Goal: Information Seeking & Learning: Compare options

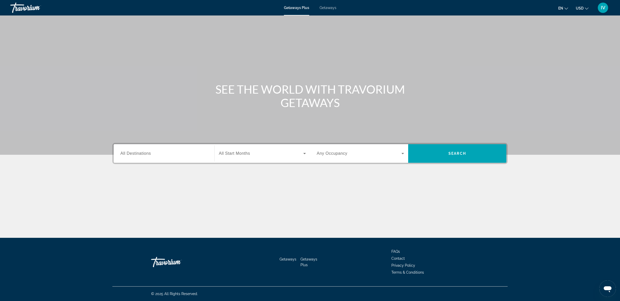
drag, startPoint x: 336, startPoint y: 10, endPoint x: 334, endPoint y: 10, distance: 2.8
click at [336, 10] on div "Getaways Plus Getaways en English Español Français Italiano Português русский U…" at bounding box center [310, 7] width 620 height 13
click at [324, 10] on div "Getaways Plus Getaways en English Español Français Italiano Português русский U…" at bounding box center [310, 7] width 620 height 13
click at [326, 9] on span "Getaways" at bounding box center [327, 8] width 17 height 4
click at [160, 157] on div "Search widget" at bounding box center [163, 153] width 87 height 15
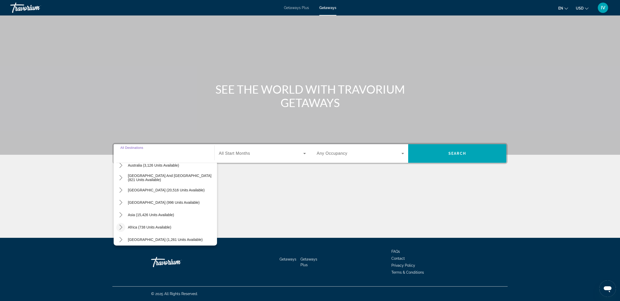
scroll to position [84, 0]
click at [122, 201] on icon "Toggle Central America (996 units available) submenu" at bounding box center [120, 199] width 5 height 5
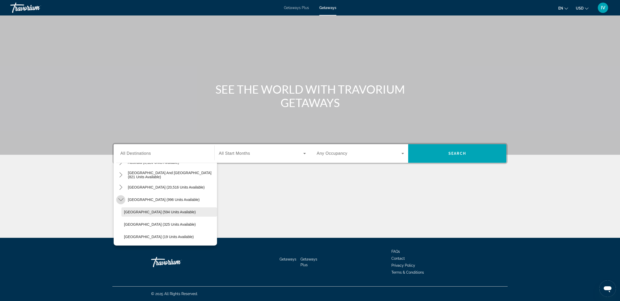
scroll to position [96, 0]
click at [152, 213] on span "Costa Rica (325 units available)" at bounding box center [160, 212] width 72 height 4
type input "**********"
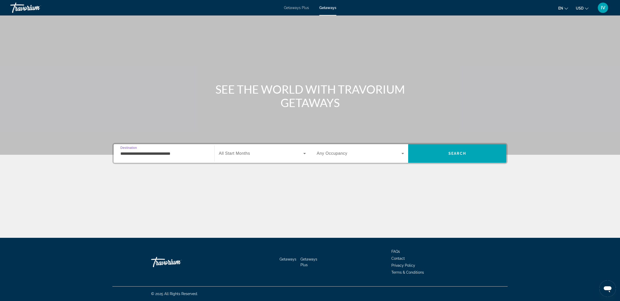
click at [301, 155] on icon "Search widget" at bounding box center [304, 154] width 6 height 6
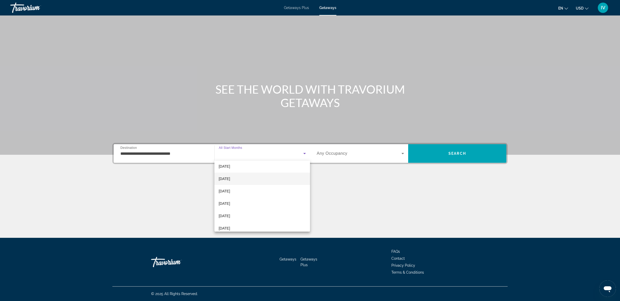
scroll to position [34, 0]
click at [258, 200] on mat-option "February 2026" at bounding box center [262, 197] width 96 height 12
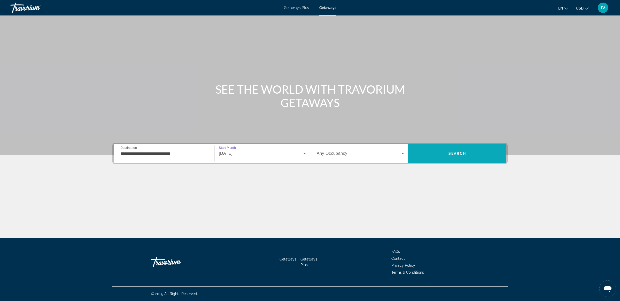
click at [435, 152] on span "Search" at bounding box center [457, 153] width 98 height 12
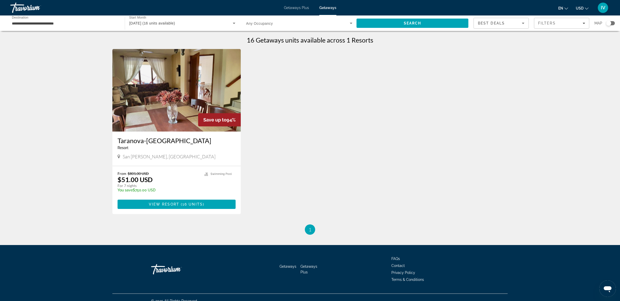
click at [143, 90] on img "Main content" at bounding box center [176, 90] width 128 height 83
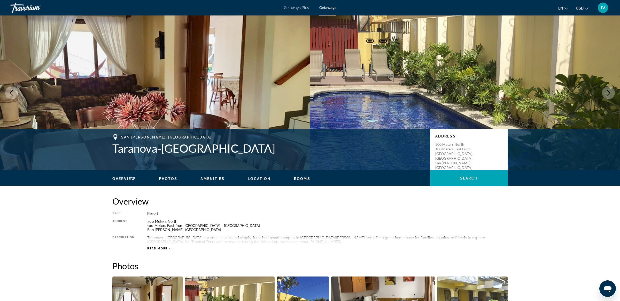
click at [606, 94] on icon "Next image" at bounding box center [608, 93] width 6 height 6
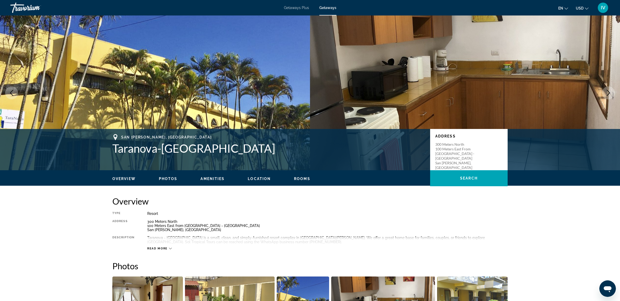
click at [606, 94] on icon "Next image" at bounding box center [608, 93] width 6 height 6
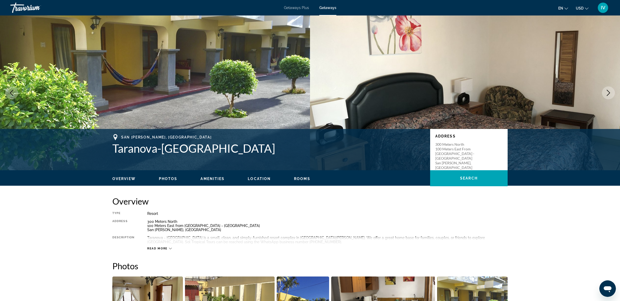
click at [606, 94] on icon "Next image" at bounding box center [608, 93] width 6 height 6
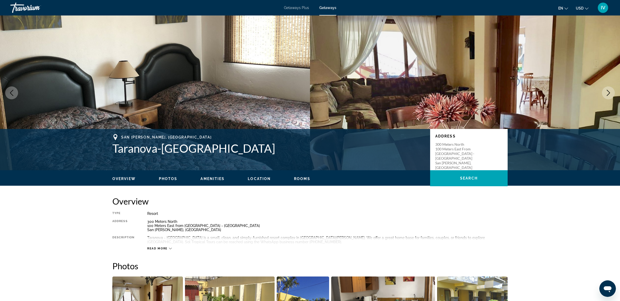
click at [606, 94] on icon "Next image" at bounding box center [608, 93] width 6 height 6
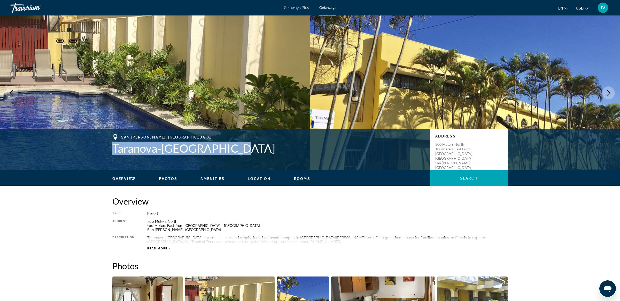
drag, startPoint x: 112, startPoint y: 147, endPoint x: 231, endPoint y: 155, distance: 119.5
click at [258, 159] on div "San Jose La Uruca, Costa Rica Taranova-Villas Palmas Address 300 Meters North 1…" at bounding box center [310, 149] width 416 height 31
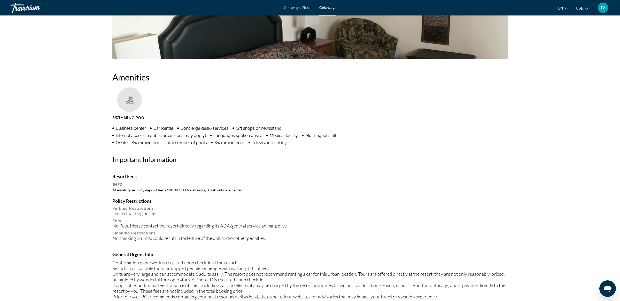
scroll to position [36, 0]
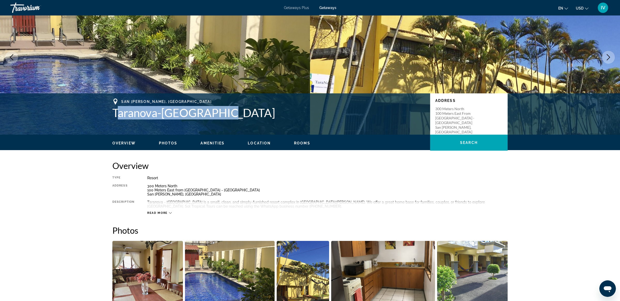
drag, startPoint x: 116, startPoint y: 116, endPoint x: 216, endPoint y: 117, distance: 100.4
click at [216, 116] on h1 "Taranova-Villas Palmas" at bounding box center [268, 112] width 312 height 13
drag, startPoint x: 242, startPoint y: 120, endPoint x: 193, endPoint y: 121, distance: 48.5
click at [241, 120] on div "San Jose La Uruca, Costa Rica Taranova-Villas Palmas Address 300 Meters North 1…" at bounding box center [310, 114] width 416 height 31
drag, startPoint x: 112, startPoint y: 116, endPoint x: 236, endPoint y: 118, distance: 123.4
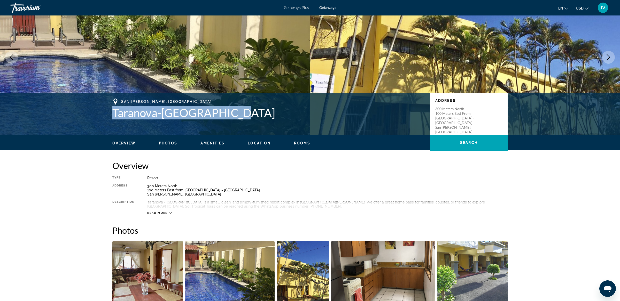
click at [236, 118] on h1 "Taranova-Villas Palmas" at bounding box center [268, 112] width 312 height 13
copy h1 "Taranova-Villas Palmas"
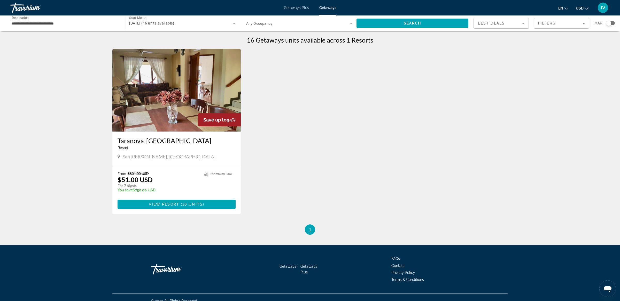
click at [131, 158] on span "San Jose La Uruca, Costa Rica" at bounding box center [169, 157] width 93 height 6
click at [143, 143] on h3 "Taranova-Villas Palmas" at bounding box center [176, 141] width 118 height 8
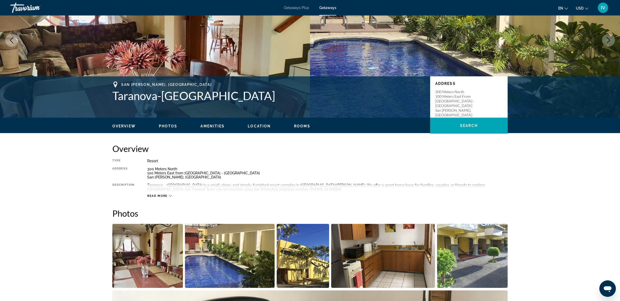
scroll to position [59, 0]
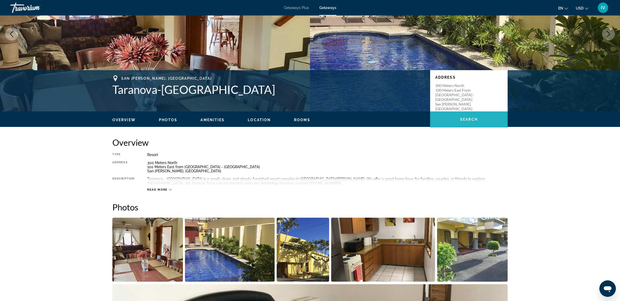
click at [474, 121] on span "Search" at bounding box center [469, 119] width 18 height 4
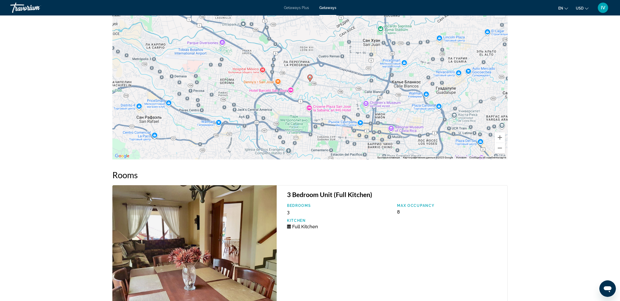
scroll to position [667, 0]
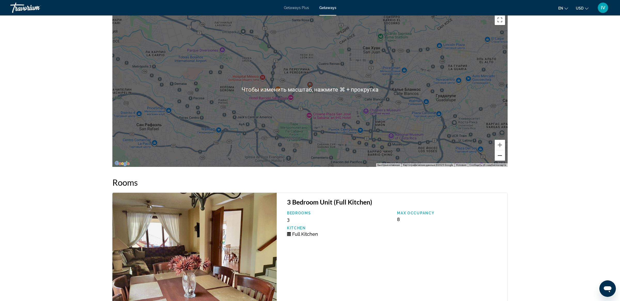
click at [499, 155] on button "Уменьшить" at bounding box center [499, 156] width 10 height 10
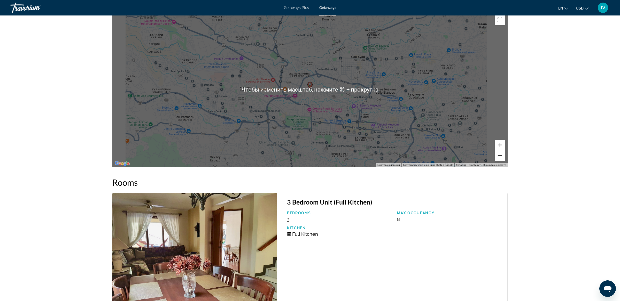
click at [499, 155] on button "Уменьшить" at bounding box center [499, 156] width 10 height 10
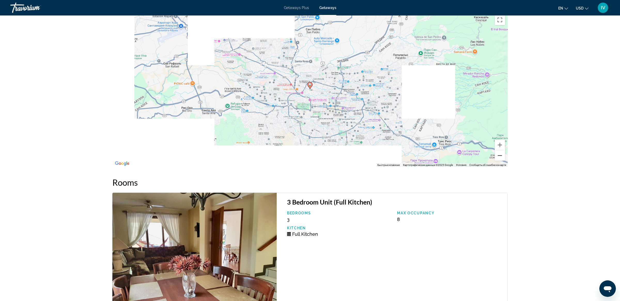
click at [499, 155] on button "Уменьшить" at bounding box center [499, 156] width 10 height 10
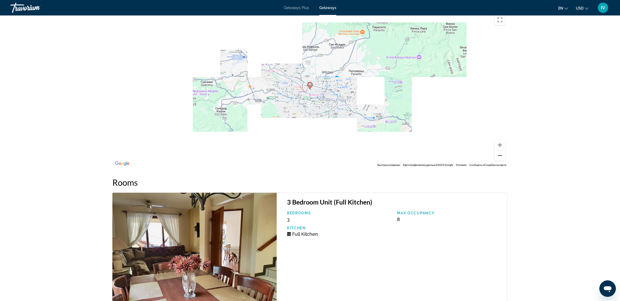
click at [499, 155] on button "Уменьшить" at bounding box center [499, 156] width 10 height 10
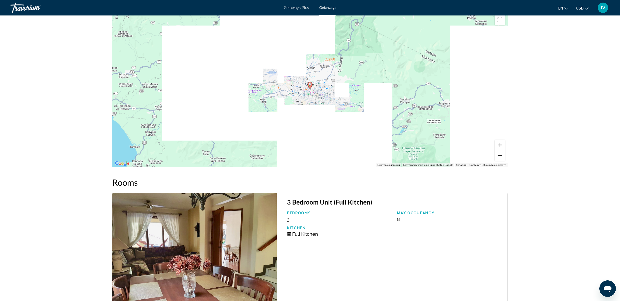
click at [499, 155] on button "Уменьшить" at bounding box center [499, 156] width 10 height 10
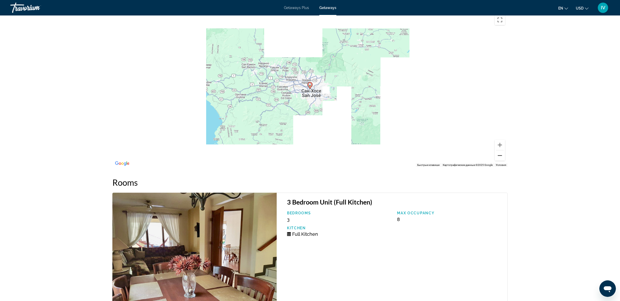
scroll to position [665, 0]
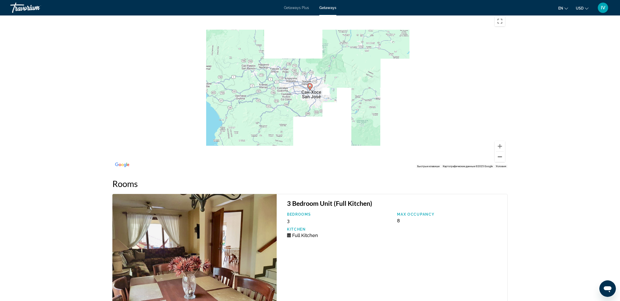
click at [499, 155] on button "Уменьшить" at bounding box center [499, 157] width 10 height 10
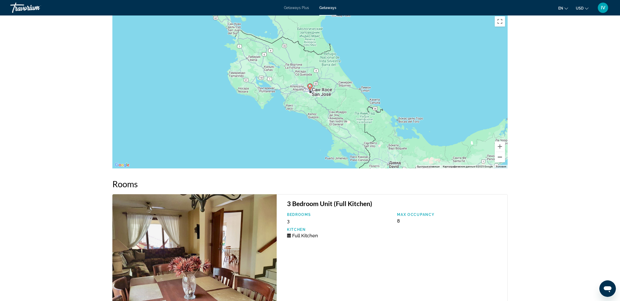
click at [499, 155] on button "Уменьшить" at bounding box center [499, 157] width 10 height 10
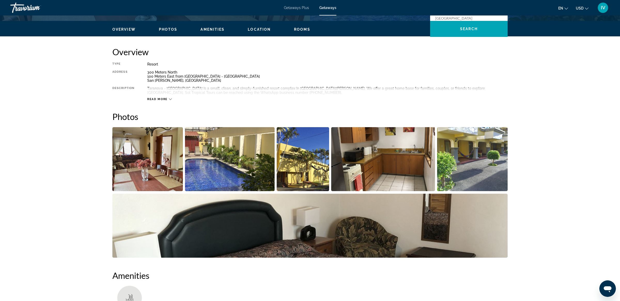
scroll to position [0, 0]
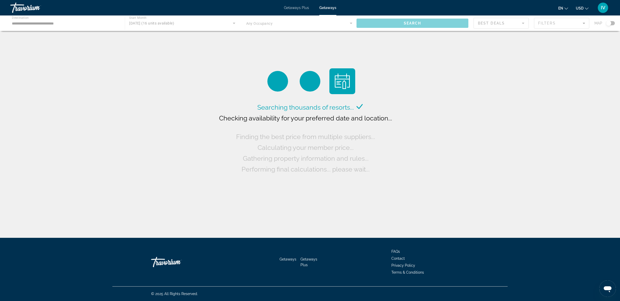
click at [131, 23] on div "Main content" at bounding box center [310, 22] width 620 height 15
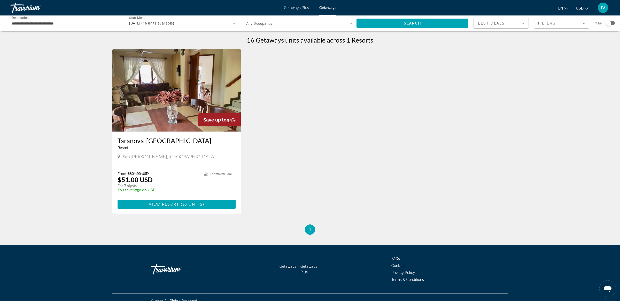
click at [151, 23] on span "February 2026 (16 units available)" at bounding box center [151, 23] width 45 height 4
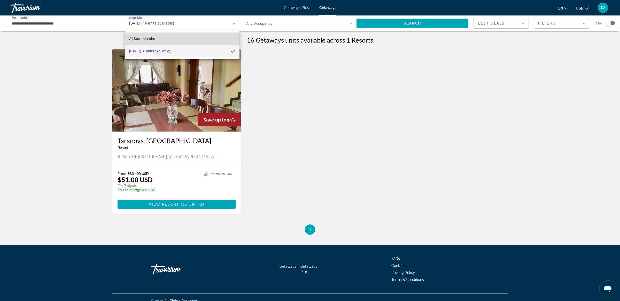
click at [150, 38] on span "All Start Months" at bounding box center [142, 39] width 26 height 4
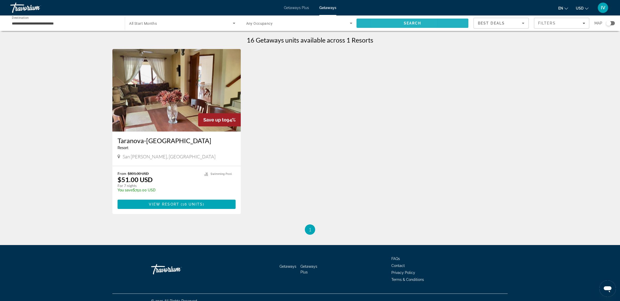
click at [387, 26] on span "Search" at bounding box center [412, 23] width 112 height 12
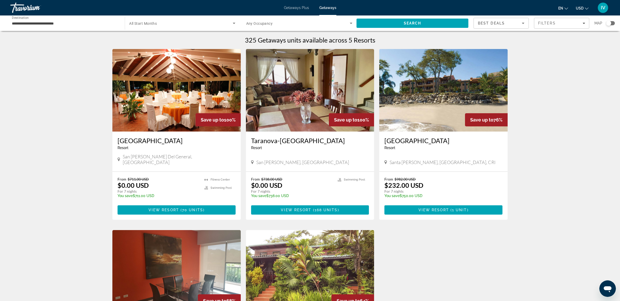
click at [178, 74] on img "Main content" at bounding box center [176, 90] width 128 height 83
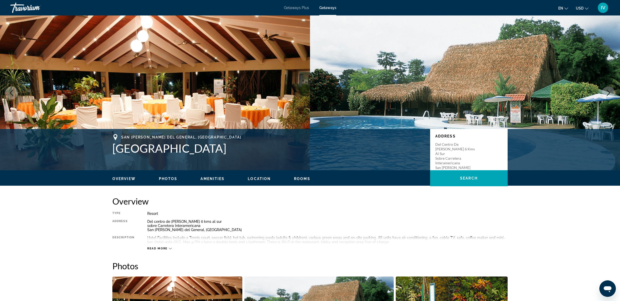
scroll to position [0, 0]
click at [609, 91] on icon "Next image" at bounding box center [608, 93] width 6 height 6
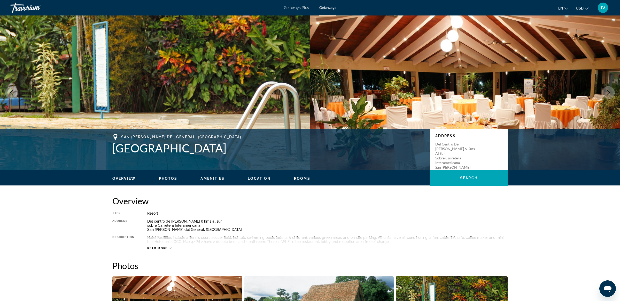
click at [609, 91] on icon "Next image" at bounding box center [608, 93] width 6 height 6
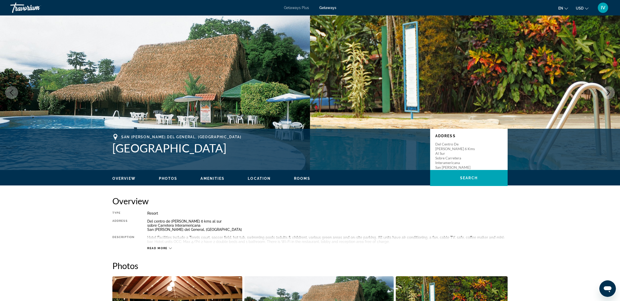
click at [609, 91] on icon "Next image" at bounding box center [608, 93] width 6 height 6
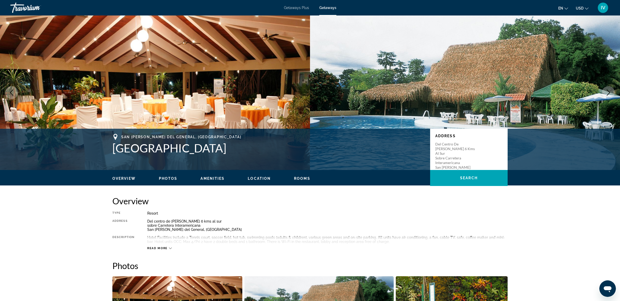
click at [609, 91] on icon "Next image" at bounding box center [608, 93] width 6 height 6
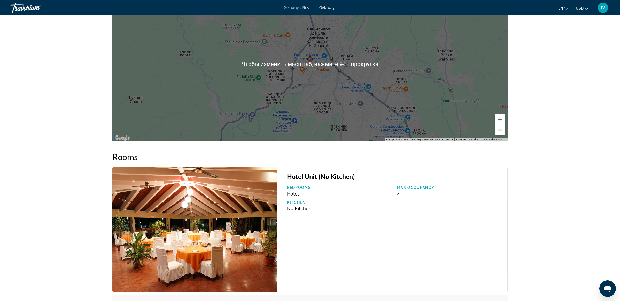
scroll to position [567, 0]
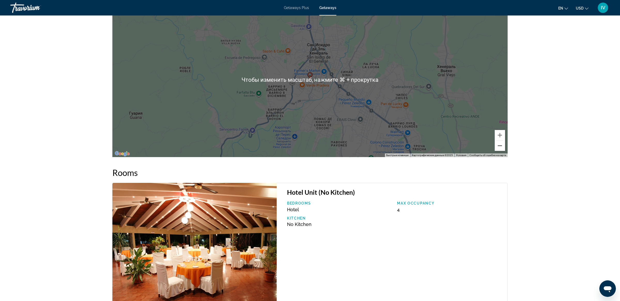
click at [499, 147] on button "Уменьшить" at bounding box center [499, 146] width 10 height 10
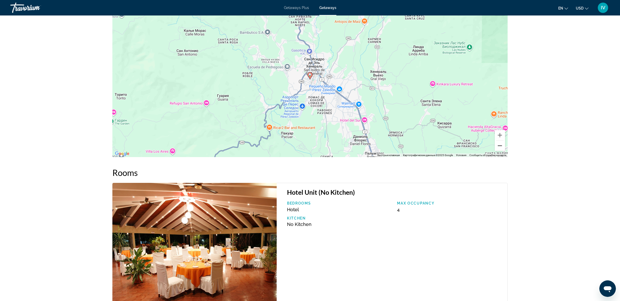
click at [499, 147] on button "Уменьшить" at bounding box center [499, 146] width 10 height 10
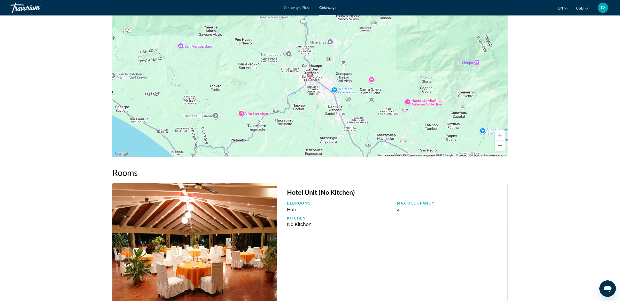
click at [499, 147] on button "Уменьшить" at bounding box center [499, 146] width 10 height 10
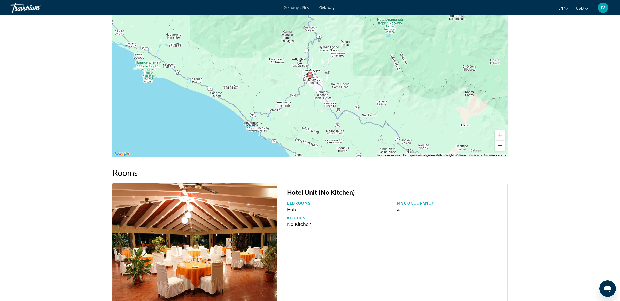
click at [499, 147] on button "Уменьшить" at bounding box center [499, 146] width 10 height 10
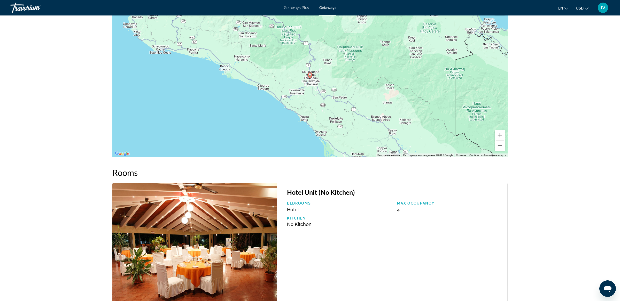
click at [499, 147] on button "Уменьшить" at bounding box center [499, 146] width 10 height 10
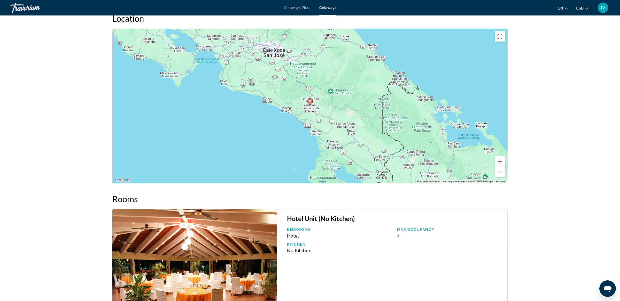
scroll to position [541, 0]
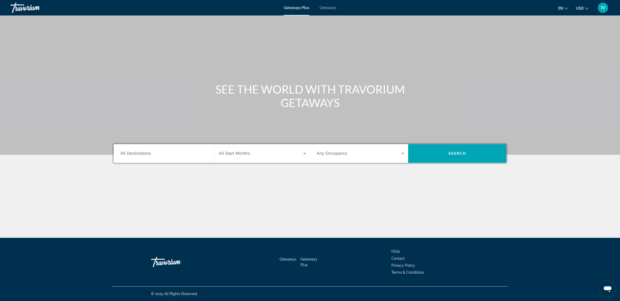
click at [328, 6] on span "Getaways" at bounding box center [327, 8] width 17 height 4
click at [129, 158] on div "Search widget" at bounding box center [163, 153] width 87 height 15
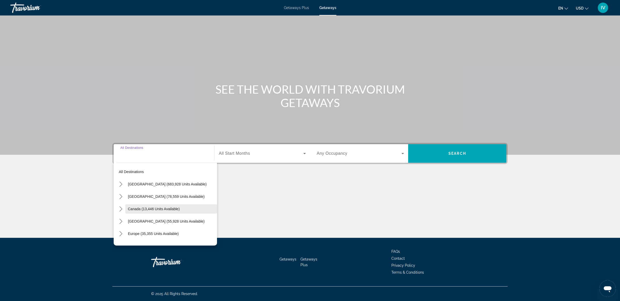
click at [153, 209] on span "Canada (13,446 units available)" at bounding box center [154, 209] width 52 height 4
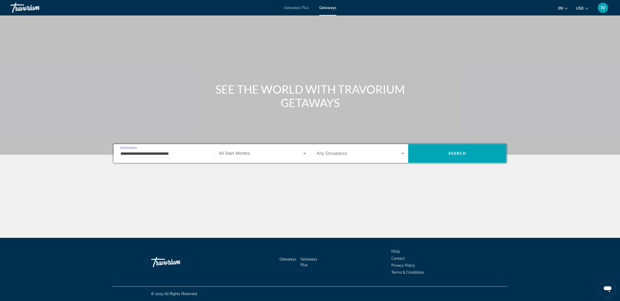
click at [183, 156] on input "**********" at bounding box center [163, 154] width 87 height 6
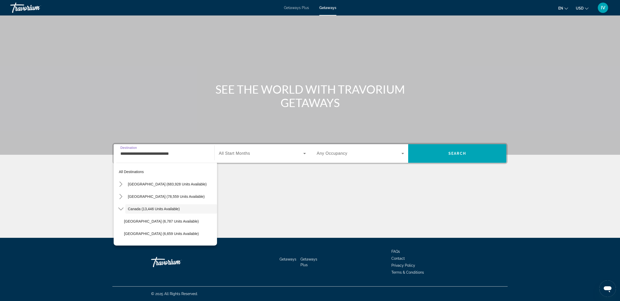
scroll to position [6, 0]
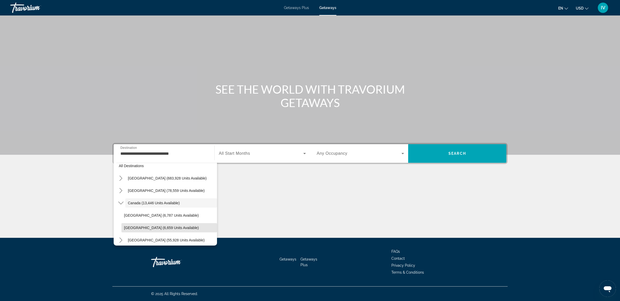
drag, startPoint x: 138, startPoint y: 225, endPoint x: 141, endPoint y: 229, distance: 4.3
click at [138, 226] on button "Western Canada (6,659 units available)" at bounding box center [169, 227] width 96 height 9
type input "**********"
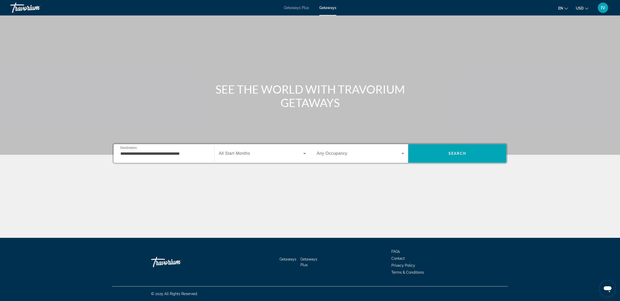
click at [249, 153] on span "All Start Months" at bounding box center [234, 153] width 31 height 4
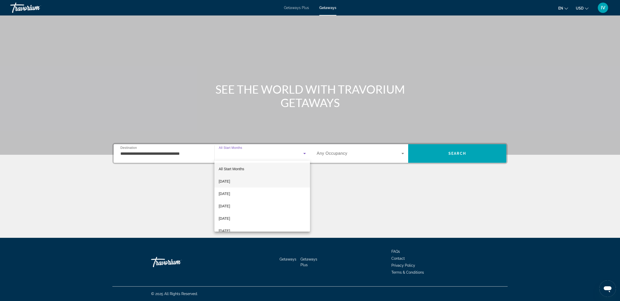
click at [248, 181] on mat-option "October 2025" at bounding box center [262, 181] width 96 height 12
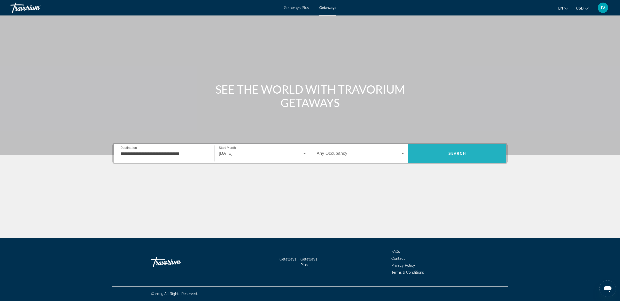
click at [437, 157] on span "Search" at bounding box center [457, 153] width 98 height 12
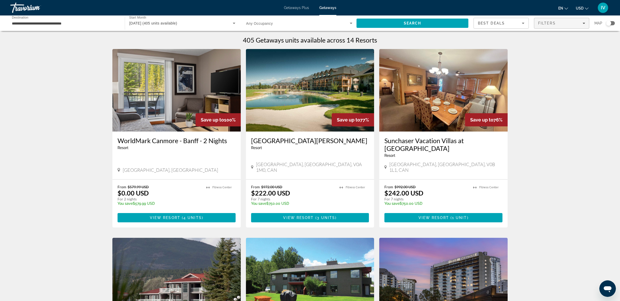
click at [553, 23] on span "Filters" at bounding box center [547, 23] width 18 height 4
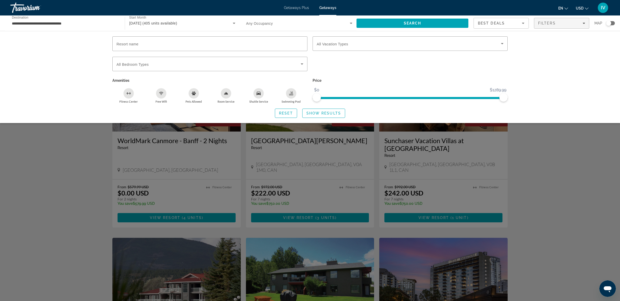
click at [399, 51] on div "Search widget" at bounding box center [409, 54] width 195 height 6
click at [435, 44] on span "Search widget" at bounding box center [409, 44] width 184 height 6
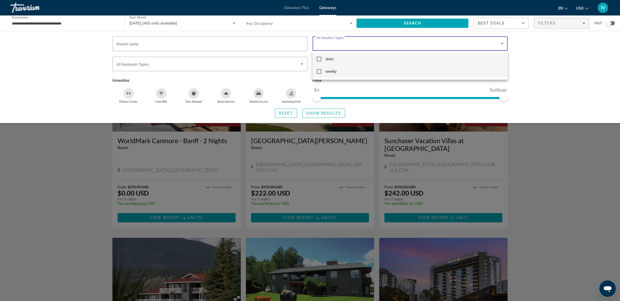
click at [318, 73] on mat-pseudo-checkbox at bounding box center [319, 71] width 5 height 5
click at [327, 114] on div at bounding box center [310, 150] width 620 height 301
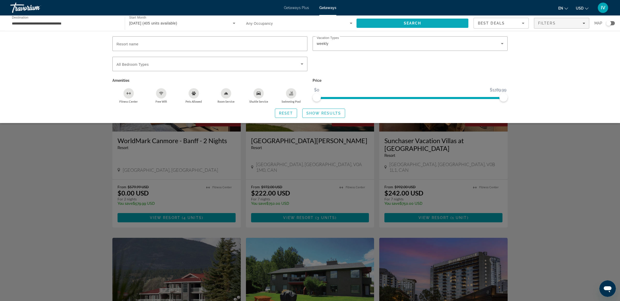
click at [405, 24] on span "Search" at bounding box center [413, 23] width 18 height 4
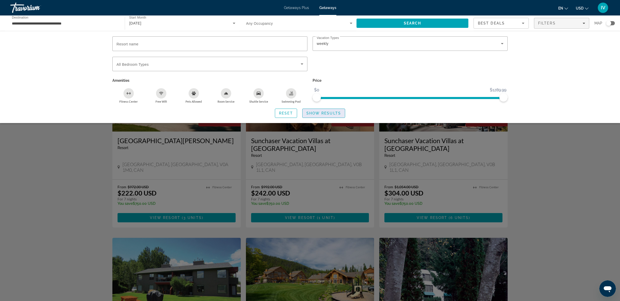
click at [319, 112] on span "Show Results" at bounding box center [323, 113] width 35 height 4
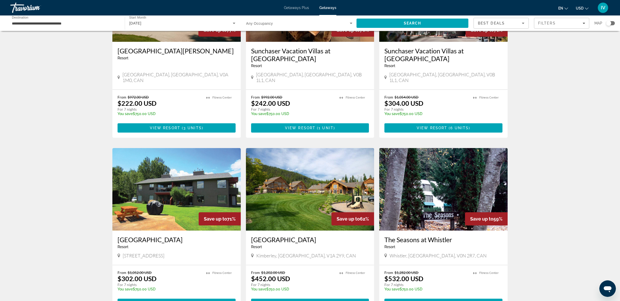
scroll to position [90, 0]
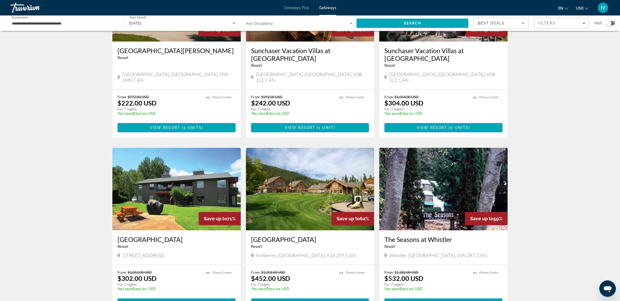
click at [327, 190] on img "Main content" at bounding box center [310, 189] width 128 height 83
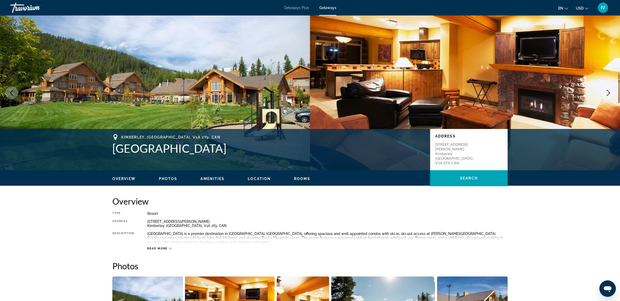
click at [613, 93] on button "Next image" at bounding box center [608, 92] width 13 height 13
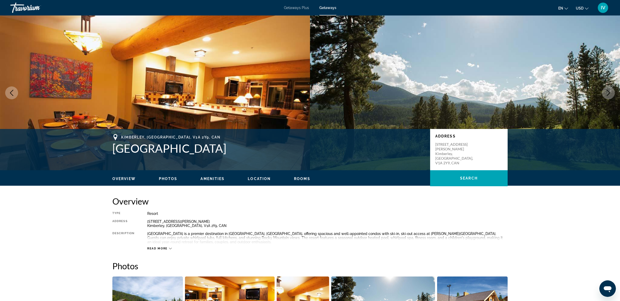
click at [613, 93] on button "Next image" at bounding box center [608, 92] width 13 height 13
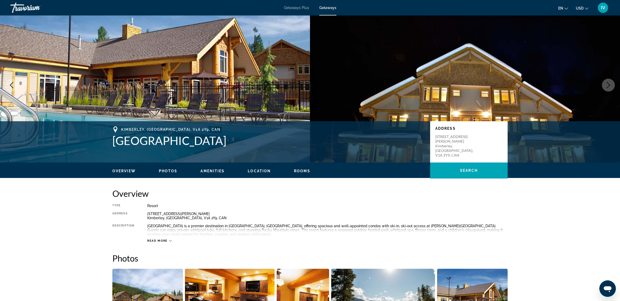
scroll to position [2, 0]
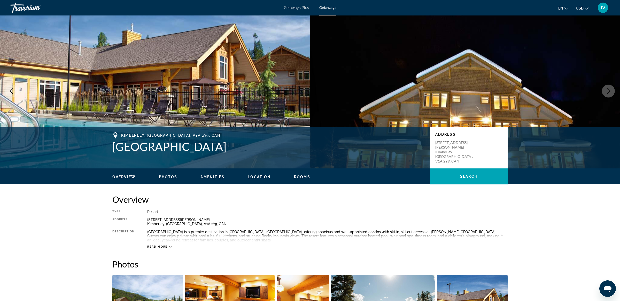
click at [605, 86] on button "Next image" at bounding box center [608, 91] width 13 height 13
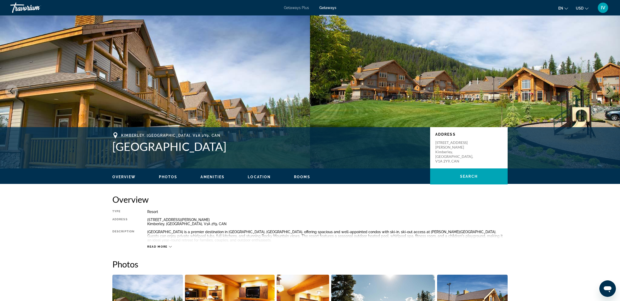
scroll to position [2, 0]
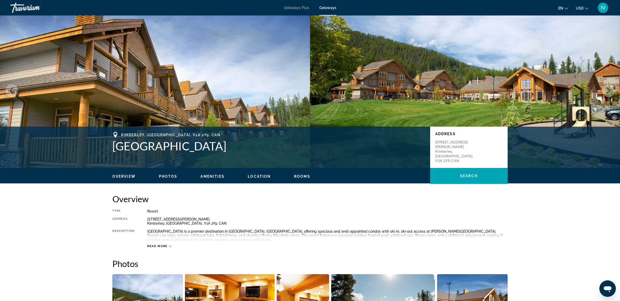
click at [605, 86] on button "Next image" at bounding box center [608, 90] width 13 height 13
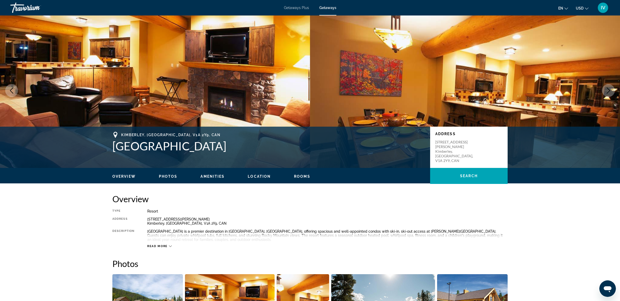
click at [605, 86] on button "Next image" at bounding box center [608, 90] width 13 height 13
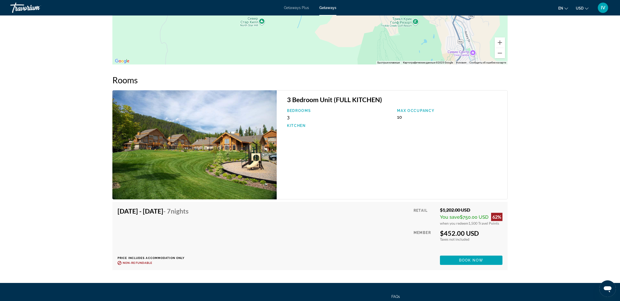
scroll to position [757, 0]
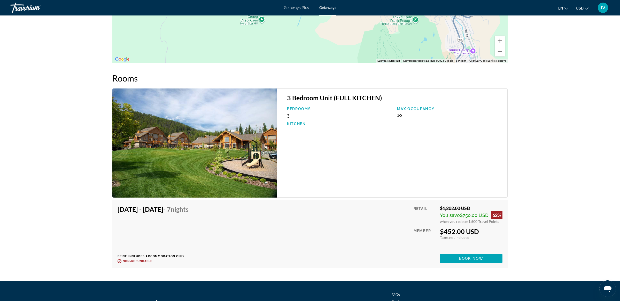
click at [209, 192] on img "Main content" at bounding box center [194, 143] width 164 height 109
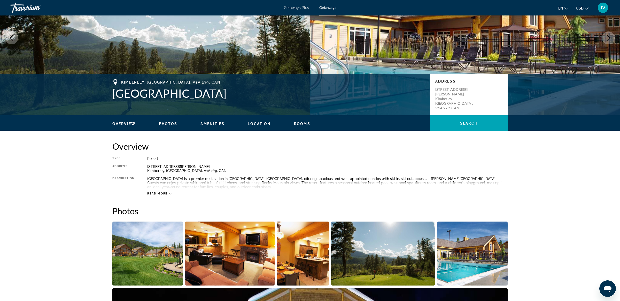
scroll to position [58, 0]
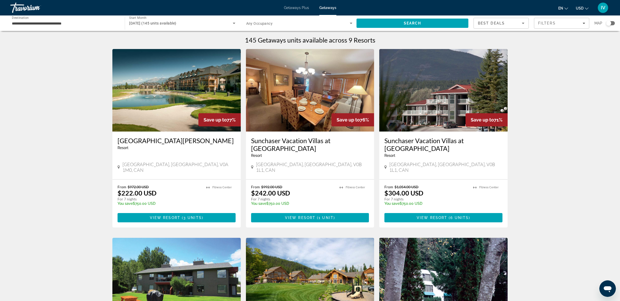
click at [152, 118] on img "Main content" at bounding box center [176, 90] width 128 height 83
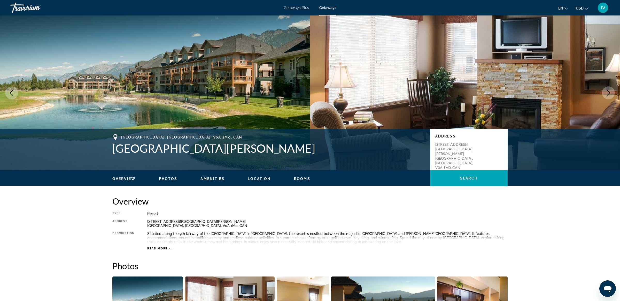
click at [608, 96] on button "Next image" at bounding box center [608, 92] width 13 height 13
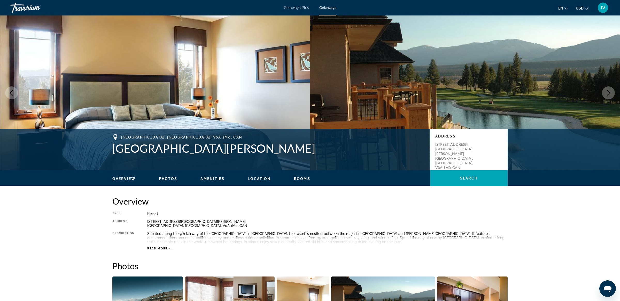
click at [608, 96] on button "Next image" at bounding box center [608, 92] width 13 height 13
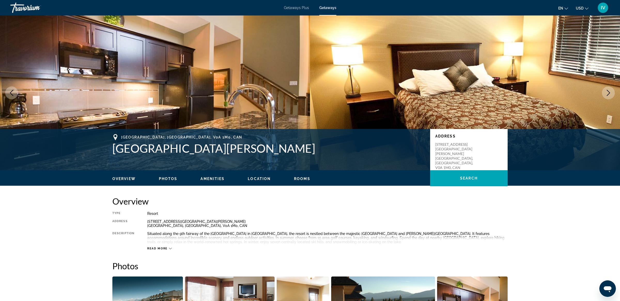
click at [608, 96] on button "Next image" at bounding box center [608, 92] width 13 height 13
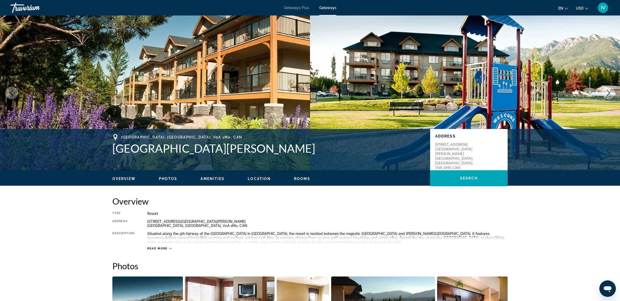
click at [608, 96] on button "Next image" at bounding box center [608, 92] width 13 height 13
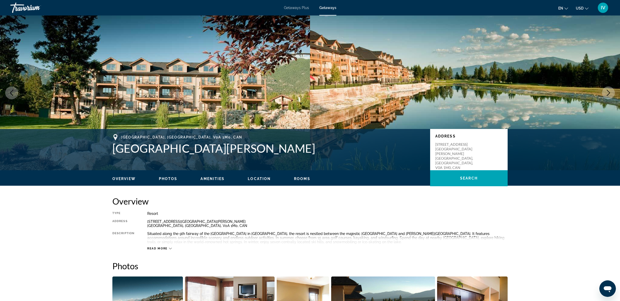
click at [611, 91] on button "Next image" at bounding box center [608, 92] width 13 height 13
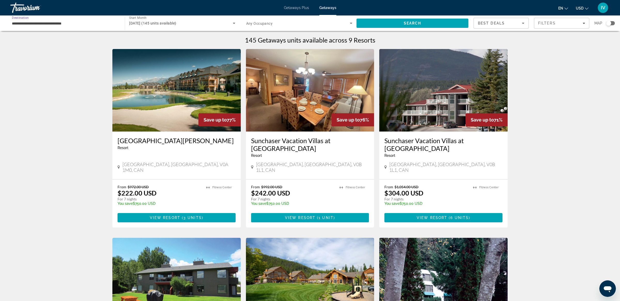
click at [76, 24] on input "**********" at bounding box center [65, 23] width 106 height 6
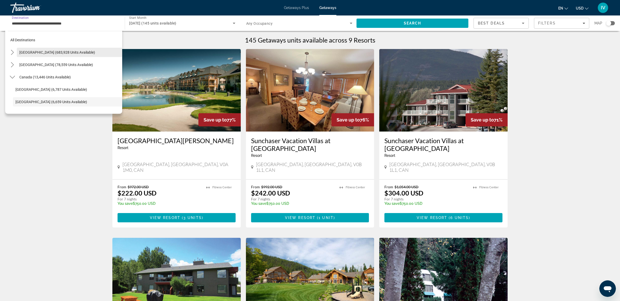
click at [19, 53] on span "Select destination: United States (683,928 units available)" at bounding box center [69, 52] width 105 height 12
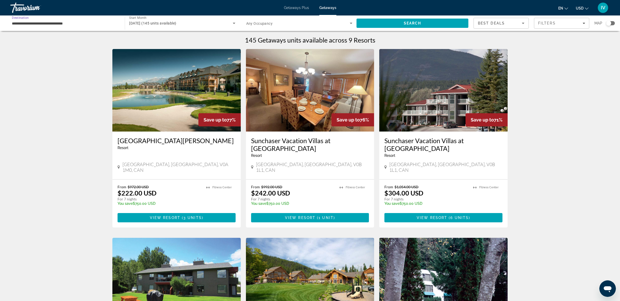
click at [22, 21] on input "**********" at bounding box center [65, 23] width 106 height 6
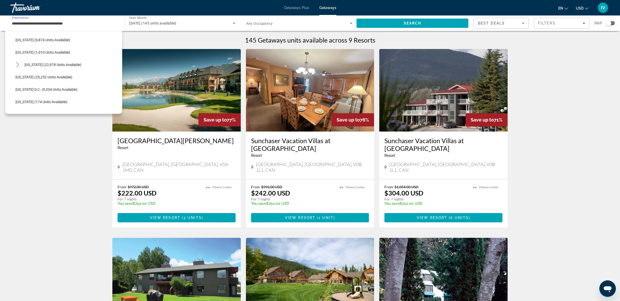
scroll to position [476, 0]
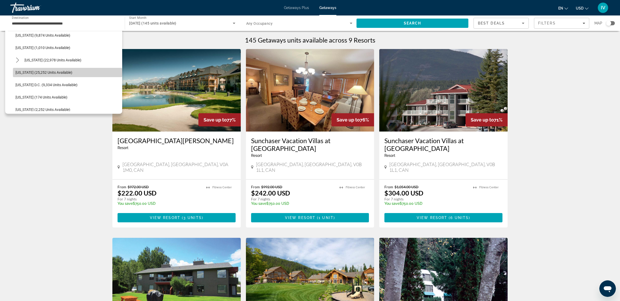
click at [85, 76] on span "Select destination: Washington (25,252 units available)" at bounding box center [67, 72] width 109 height 12
type input "**********"
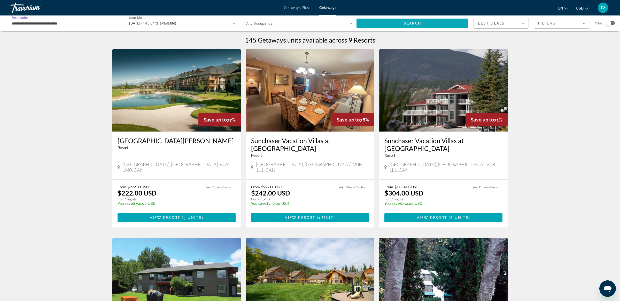
click at [379, 23] on span "Search" at bounding box center [412, 23] width 112 height 12
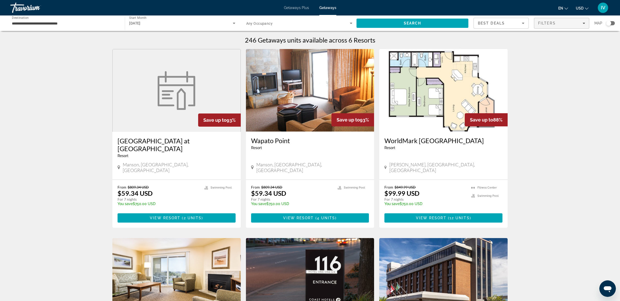
click at [545, 24] on span "Filters" at bounding box center [547, 23] width 18 height 4
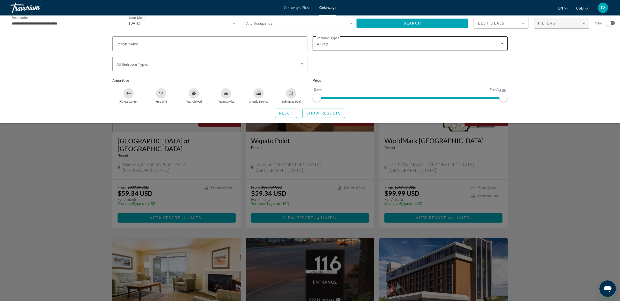
click at [362, 44] on div "weekly" at bounding box center [409, 44] width 184 height 6
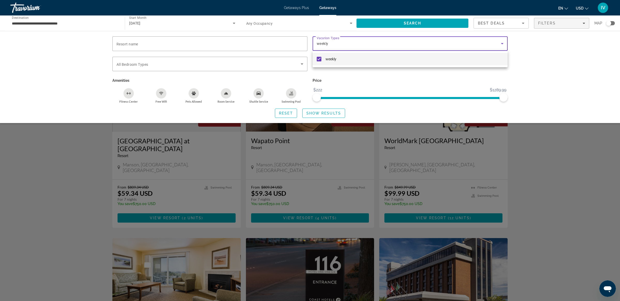
drag, startPoint x: 322, startPoint y: 41, endPoint x: 486, endPoint y: 54, distance: 163.7
click at [324, 42] on div at bounding box center [310, 150] width 620 height 301
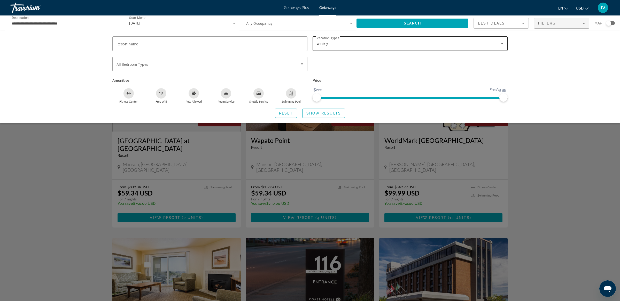
click at [500, 43] on icon "Search widget" at bounding box center [502, 44] width 6 height 6
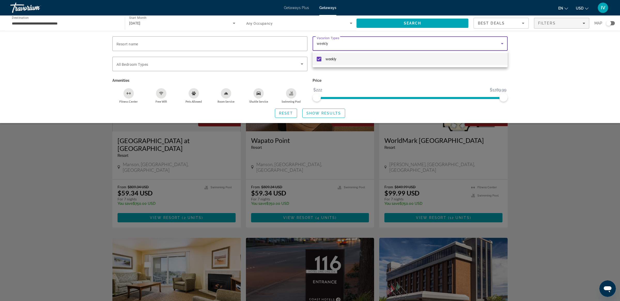
click at [500, 43] on div at bounding box center [310, 150] width 620 height 301
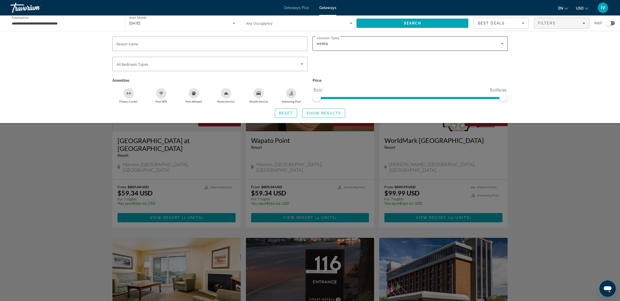
click at [321, 43] on span "weekly" at bounding box center [323, 44] width 12 height 4
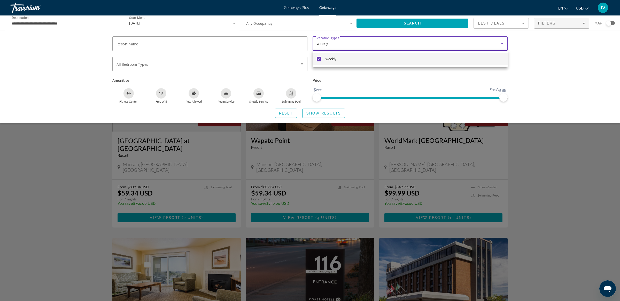
scroll to position [0, 0]
click at [437, 25] on div at bounding box center [310, 150] width 620 height 301
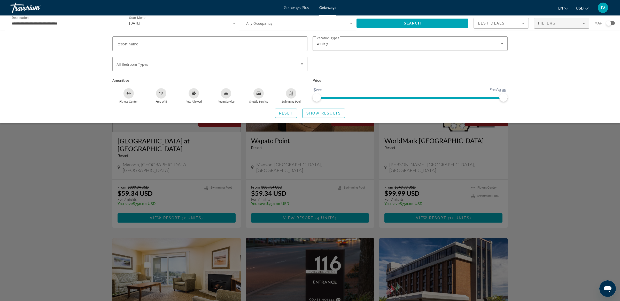
click at [330, 113] on span "Show Results" at bounding box center [323, 113] width 35 height 4
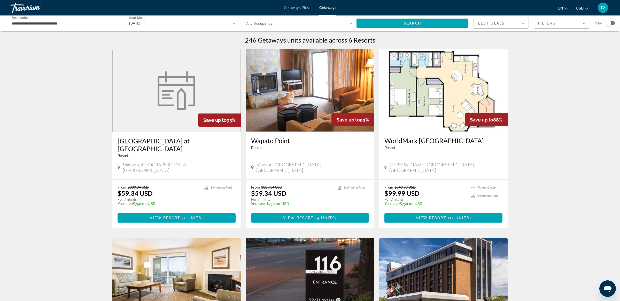
click at [165, 92] on img "Main content" at bounding box center [176, 90] width 44 height 39
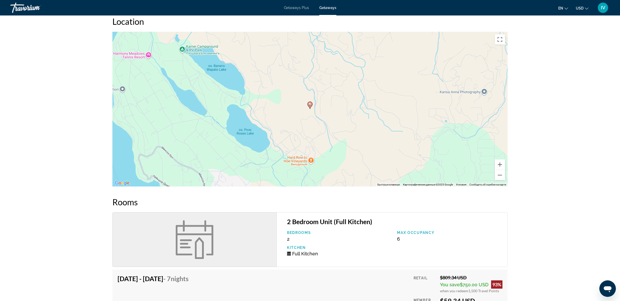
scroll to position [430, 0]
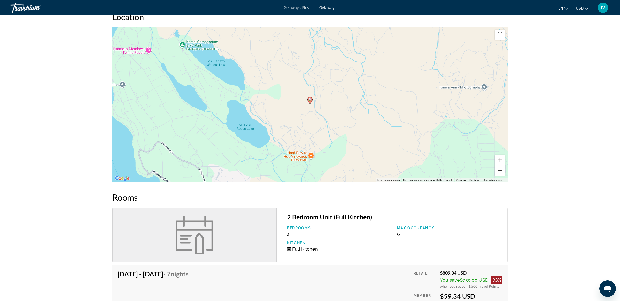
click at [501, 172] on button "Уменьшить" at bounding box center [499, 171] width 10 height 10
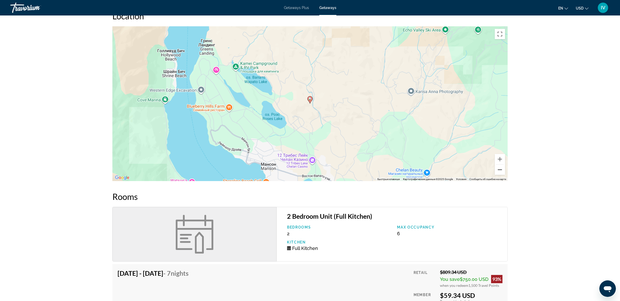
click at [501, 172] on button "Уменьшить" at bounding box center [499, 170] width 10 height 10
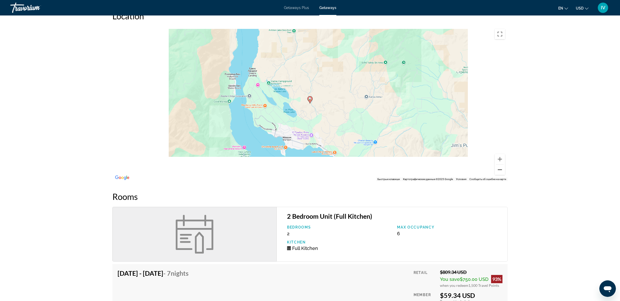
click at [501, 172] on button "Уменьшить" at bounding box center [499, 170] width 10 height 10
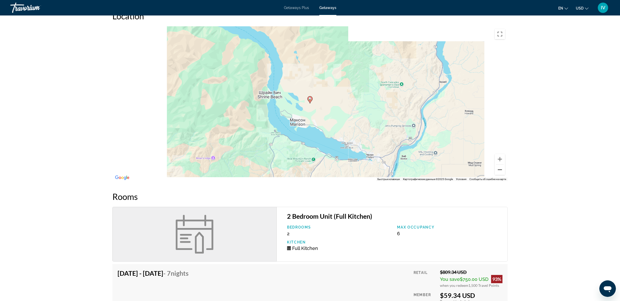
click at [501, 172] on button "Уменьшить" at bounding box center [499, 170] width 10 height 10
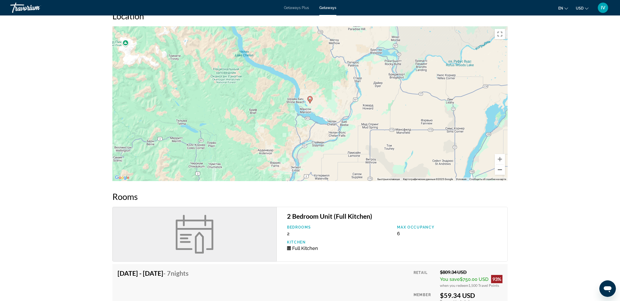
click at [501, 172] on button "Уменьшить" at bounding box center [499, 170] width 10 height 10
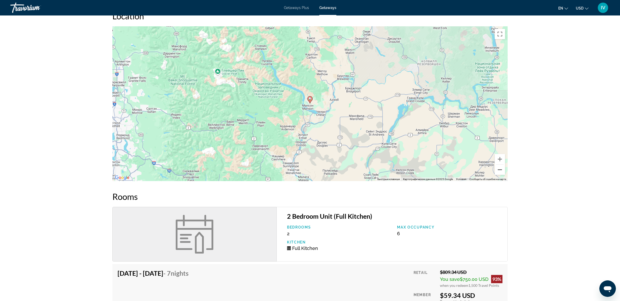
click at [501, 172] on button "Уменьшить" at bounding box center [499, 170] width 10 height 10
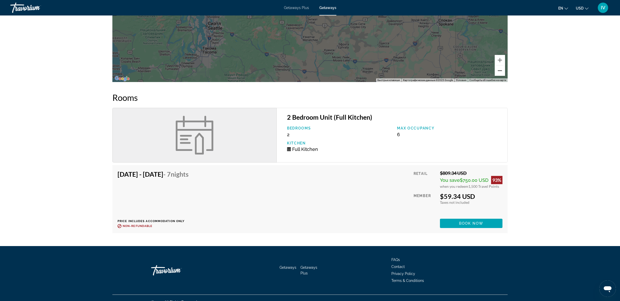
scroll to position [537, 0]
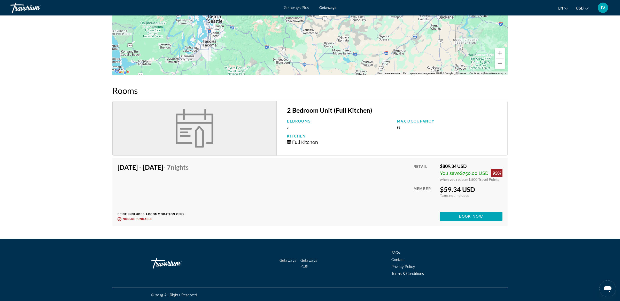
click at [244, 136] on div "Main content" at bounding box center [194, 128] width 164 height 55
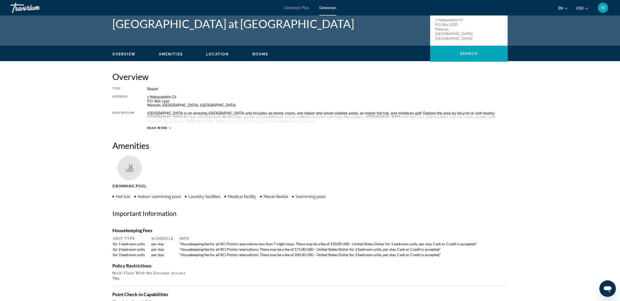
scroll to position [1, 0]
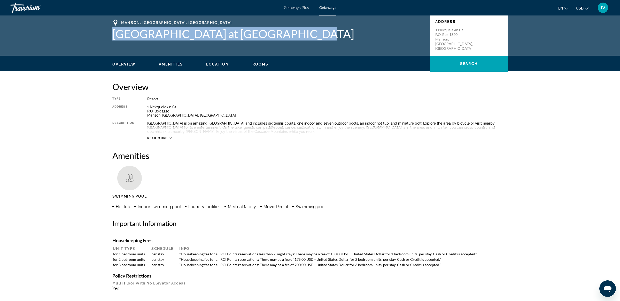
drag, startPoint x: 112, startPoint y: 34, endPoint x: 284, endPoint y: 34, distance: 172.2
click at [302, 34] on div "Manson, WA, USA Nekquelekin Village at Wapato Point Address 1 Nekquelekin Ct P.…" at bounding box center [310, 35] width 416 height 31
copy h1 "Nekquelekin Village at Wapato Point"
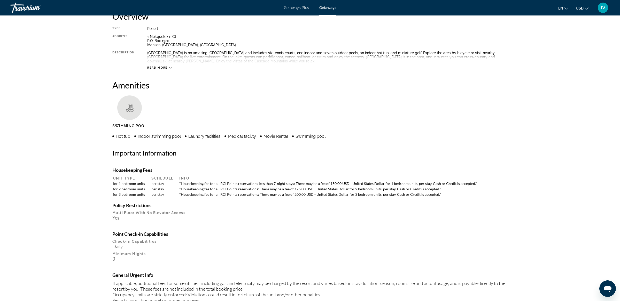
scroll to position [0, 0]
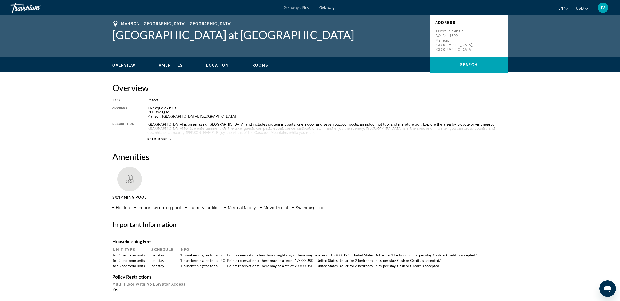
click at [90, 41] on div "Manson, WA, USA Nekquelekin Village at Wapato Point Address 1 Nekquelekin Ct P.…" at bounding box center [310, 35] width 620 height 41
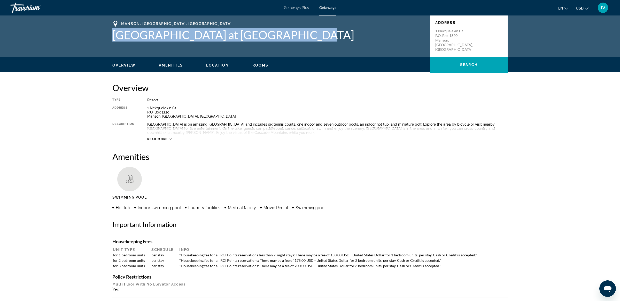
drag, startPoint x: 112, startPoint y: 32, endPoint x: 297, endPoint y: 35, distance: 185.1
click at [302, 36] on div "Manson, WA, USA Nekquelekin Village at Wapato Point Address 1 Nekquelekin Ct P.…" at bounding box center [310, 36] width 416 height 31
copy h1 "Nekquelekin Village at Wapato Point"
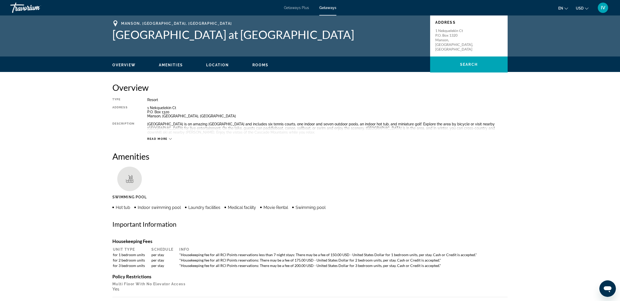
drag, startPoint x: 59, startPoint y: 91, endPoint x: 61, endPoint y: 89, distance: 2.8
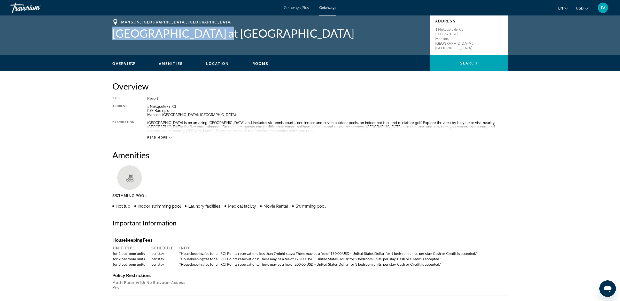
drag, startPoint x: 110, startPoint y: 30, endPoint x: 211, endPoint y: 38, distance: 101.3
click at [211, 39] on div "Manson, WA, USA Nekquelekin Village at Wapato Point Address 1 Nekquelekin Ct P.…" at bounding box center [310, 34] width 416 height 31
copy h1 "Nekquelekin Village"
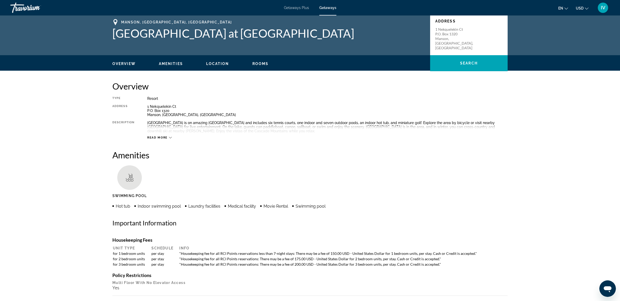
drag, startPoint x: 101, startPoint y: 25, endPoint x: 102, endPoint y: 31, distance: 6.0
click at [101, 25] on div "Manson, WA, USA Nekquelekin Village at Wapato Point Address 1 Nekquelekin Ct P.…" at bounding box center [310, 34] width 620 height 41
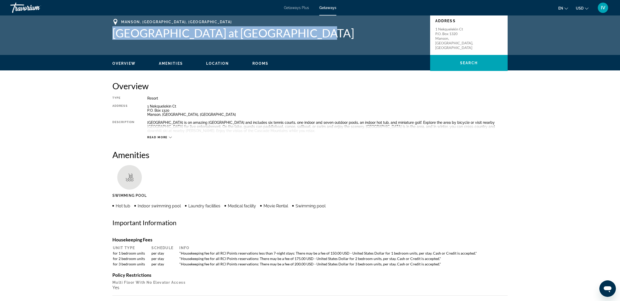
drag, startPoint x: 103, startPoint y: 31, endPoint x: 269, endPoint y: 36, distance: 166.6
click at [297, 39] on div "Manson, WA, USA Nekquelekin Village at Wapato Point Address 1 Nekquelekin Ct P.…" at bounding box center [310, 34] width 416 height 31
copy h1 "Nekquelekin Village at Wapato Point"
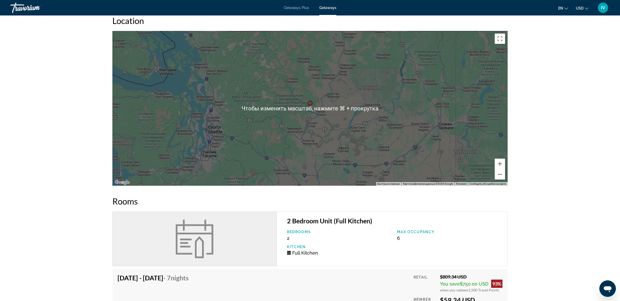
scroll to position [412, 0]
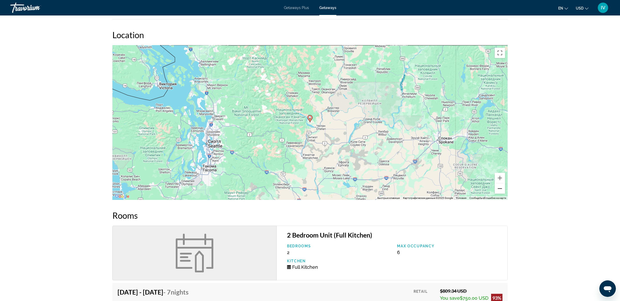
click at [500, 189] on button "Уменьшить" at bounding box center [499, 189] width 10 height 10
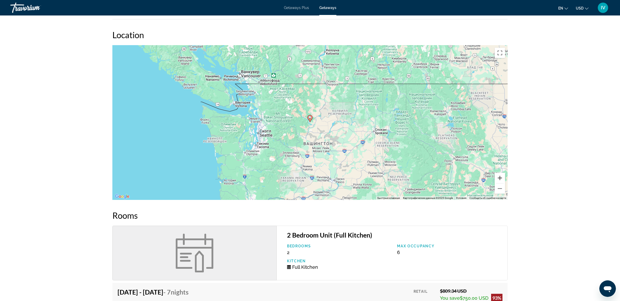
click at [499, 176] on button "Увеличить" at bounding box center [499, 178] width 10 height 10
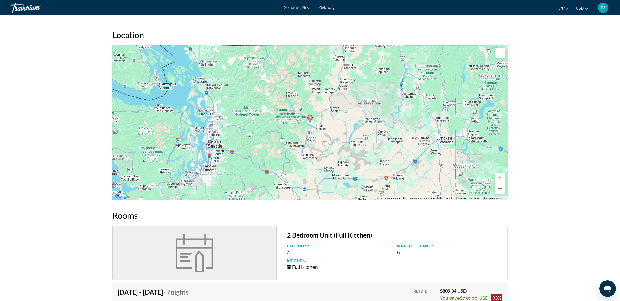
click at [499, 176] on button "Увеличить" at bounding box center [499, 178] width 10 height 10
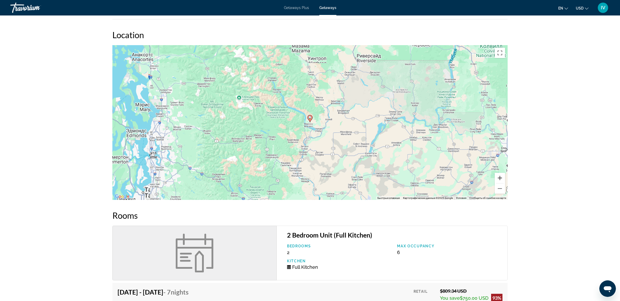
click at [498, 176] on button "Увеличить" at bounding box center [499, 178] width 10 height 10
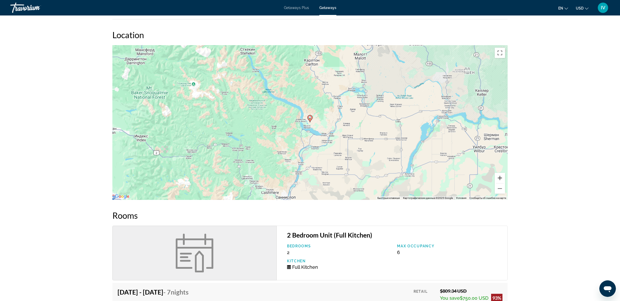
click at [498, 176] on button "Увеличить" at bounding box center [499, 178] width 10 height 10
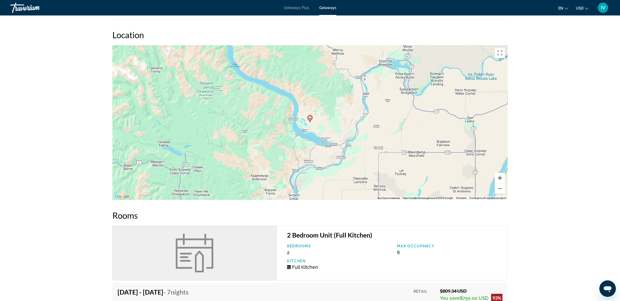
click at [498, 176] on button "Увеличить" at bounding box center [499, 178] width 10 height 10
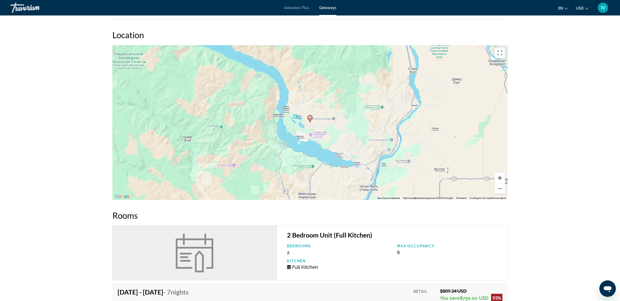
click at [498, 176] on button "Увеличить" at bounding box center [499, 178] width 10 height 10
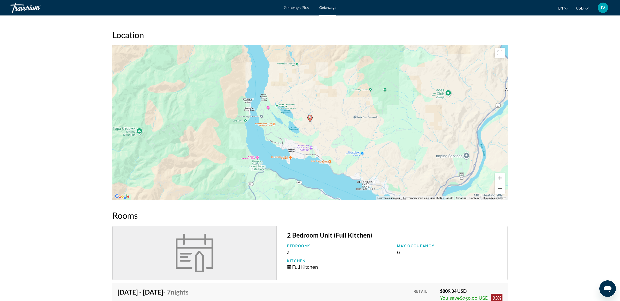
click at [498, 176] on button "Увеличить" at bounding box center [499, 178] width 10 height 10
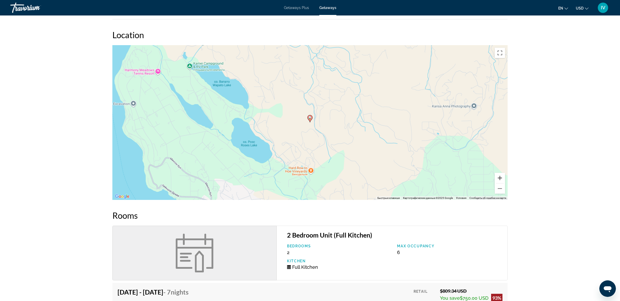
click at [498, 176] on button "Увеличить" at bounding box center [499, 178] width 10 height 10
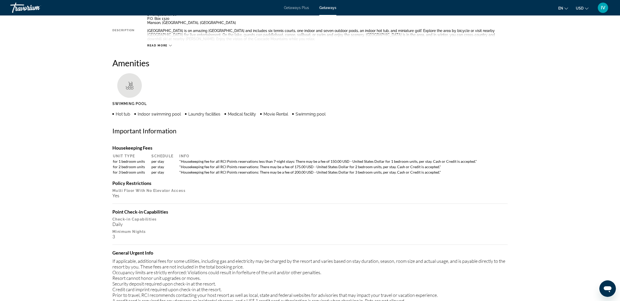
scroll to position [0, 0]
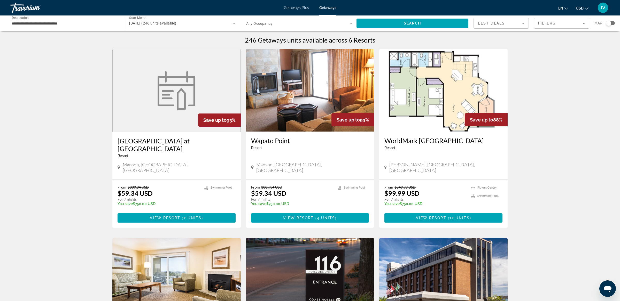
click at [303, 119] on img "Main content" at bounding box center [310, 90] width 128 height 83
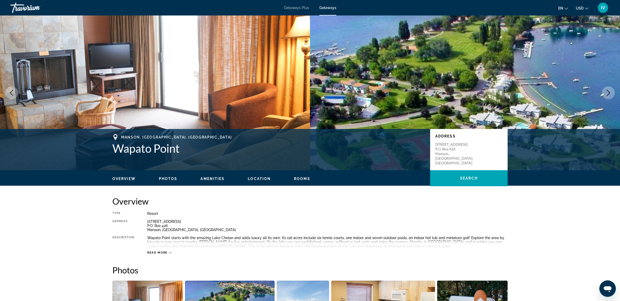
click at [609, 93] on icon "Next image" at bounding box center [608, 93] width 6 height 6
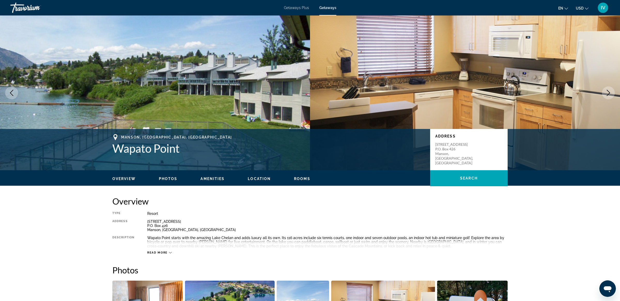
click at [609, 93] on icon "Next image" at bounding box center [608, 93] width 6 height 6
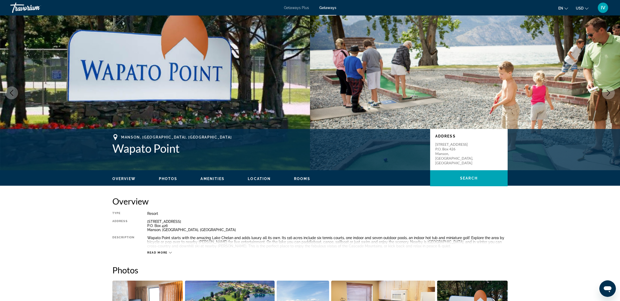
click at [609, 93] on icon "Next image" at bounding box center [608, 93] width 6 height 6
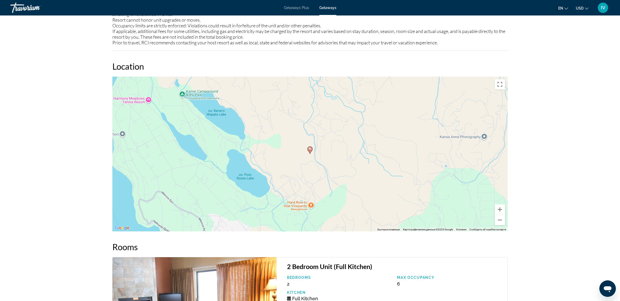
scroll to position [611, 0]
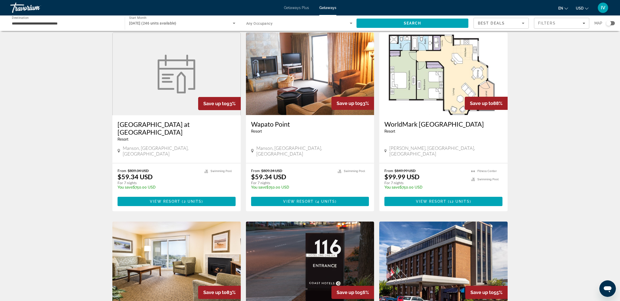
scroll to position [17, 0]
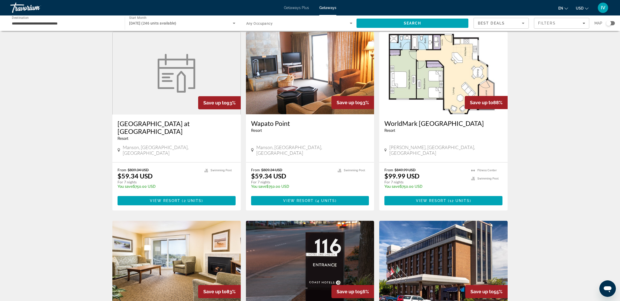
click at [418, 91] on img "Main content" at bounding box center [443, 73] width 128 height 83
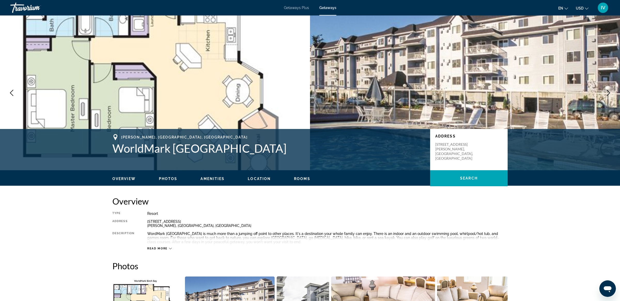
click at [603, 95] on button "Next image" at bounding box center [608, 92] width 13 height 13
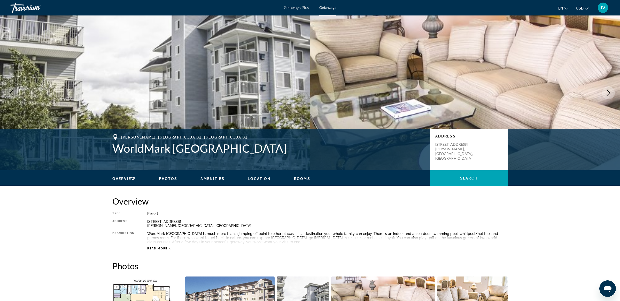
click at [603, 96] on button "Next image" at bounding box center [608, 92] width 13 height 13
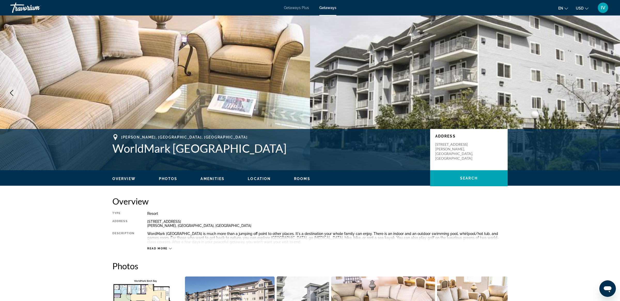
click at [603, 96] on button "Next image" at bounding box center [608, 92] width 13 height 13
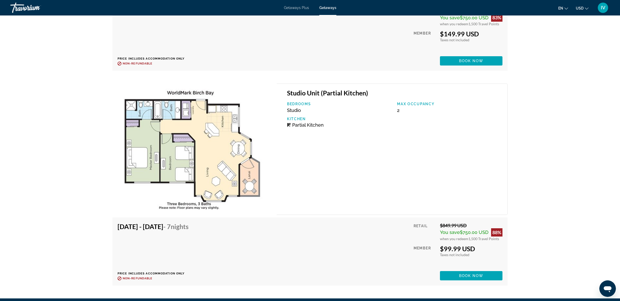
scroll to position [1301, 0]
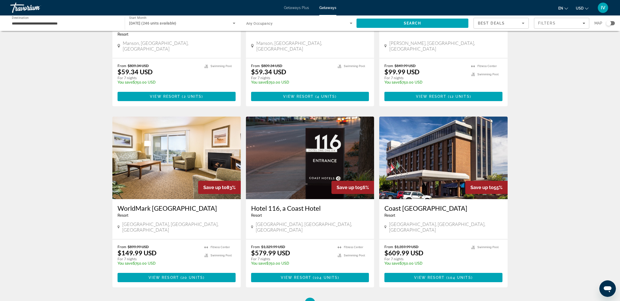
scroll to position [126, 0]
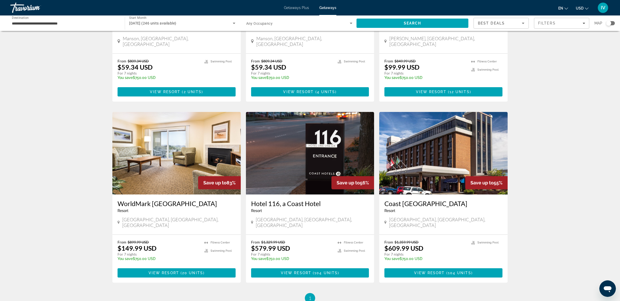
click at [220, 147] on img "Main content" at bounding box center [176, 153] width 128 height 83
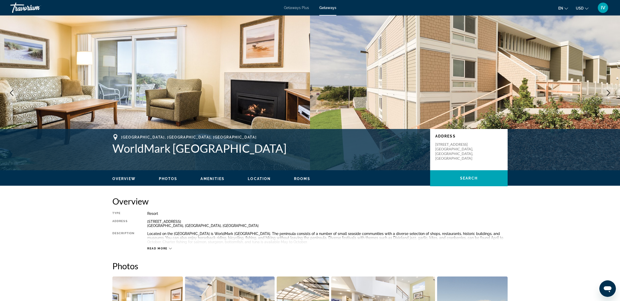
click at [608, 92] on icon "Next image" at bounding box center [607, 93] width 3 height 6
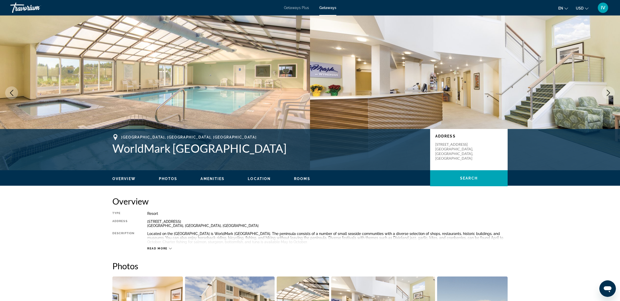
click at [608, 92] on icon "Next image" at bounding box center [607, 93] width 3 height 6
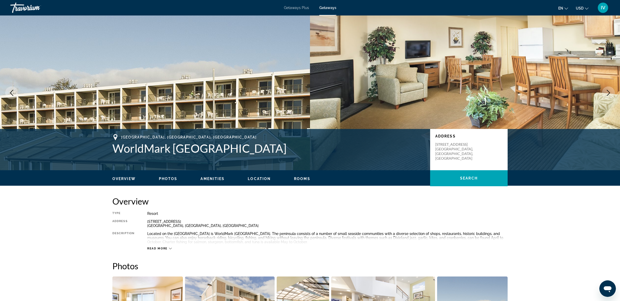
click at [608, 92] on icon "Next image" at bounding box center [607, 93] width 3 height 6
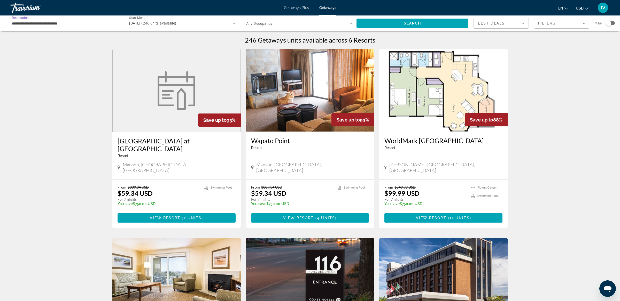
click at [41, 24] on input "**********" at bounding box center [65, 23] width 106 height 6
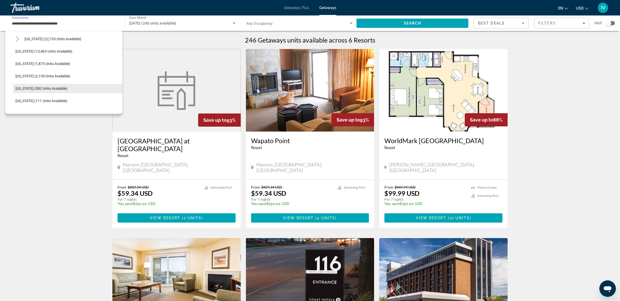
scroll to position [114, 0]
click at [30, 47] on button "Idaho (13,463 units available)" at bounding box center [67, 49] width 109 height 9
type input "**********"
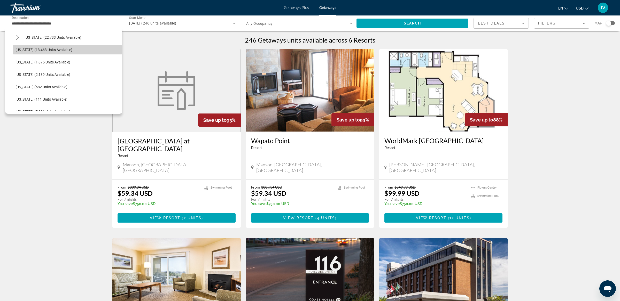
scroll to position [0, 0]
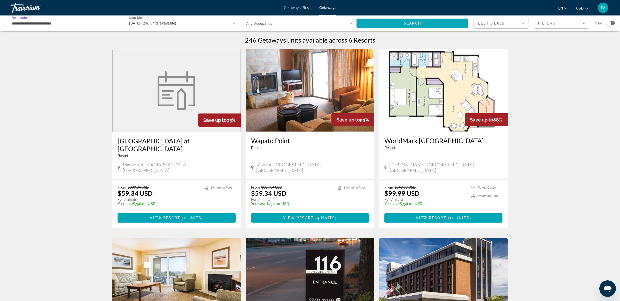
click at [386, 19] on span "Search" at bounding box center [412, 23] width 112 height 12
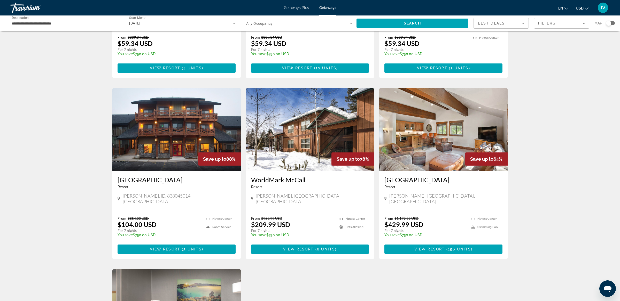
scroll to position [330, 0]
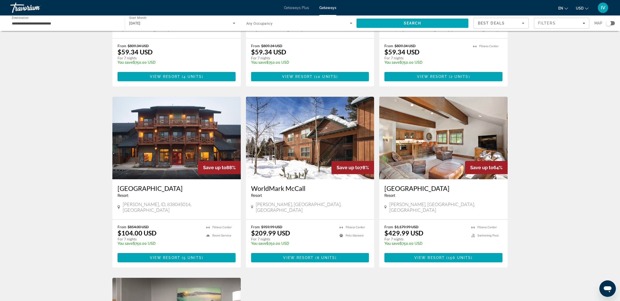
click at [161, 122] on img "Main content" at bounding box center [176, 138] width 128 height 83
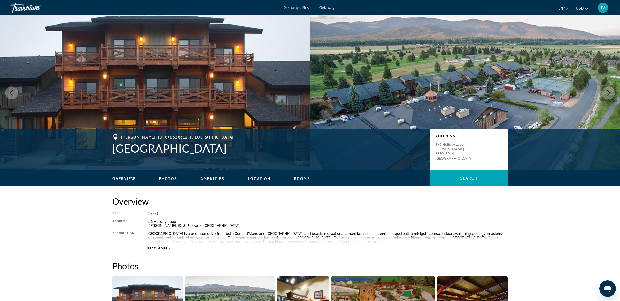
click at [608, 92] on icon "Next image" at bounding box center [608, 93] width 6 height 6
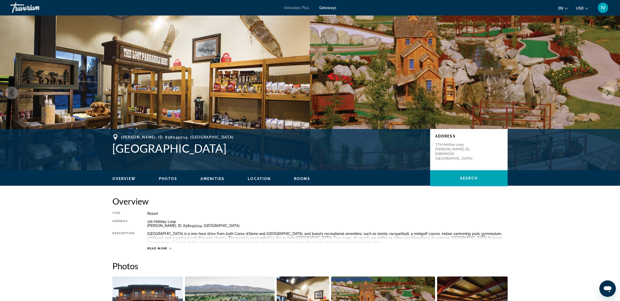
click at [608, 92] on icon "Next image" at bounding box center [608, 93] width 6 height 6
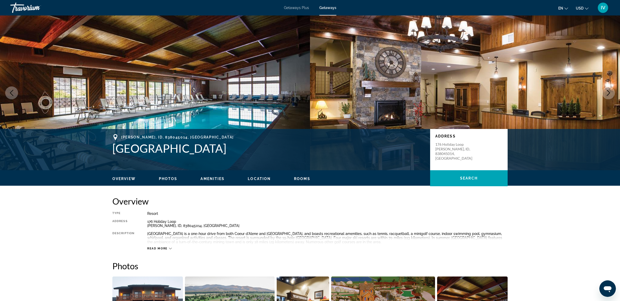
click at [608, 92] on icon "Next image" at bounding box center [608, 93] width 6 height 6
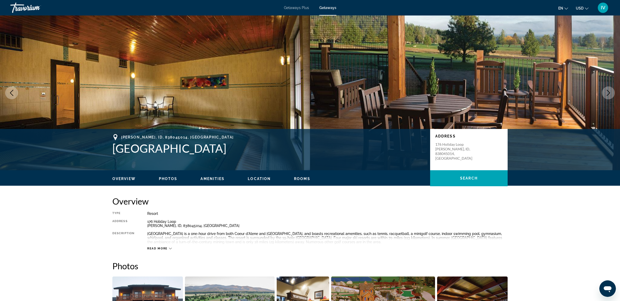
click at [608, 92] on icon "Next image" at bounding box center [608, 93] width 6 height 6
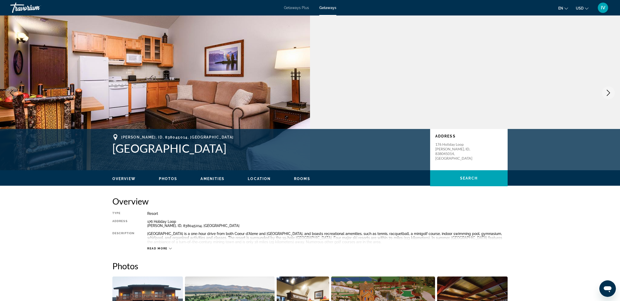
click at [608, 92] on icon "Next image" at bounding box center [608, 93] width 6 height 6
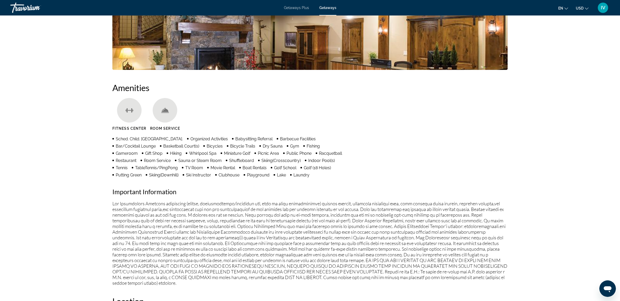
scroll to position [329, 0]
